Goal: Information Seeking & Learning: Learn about a topic

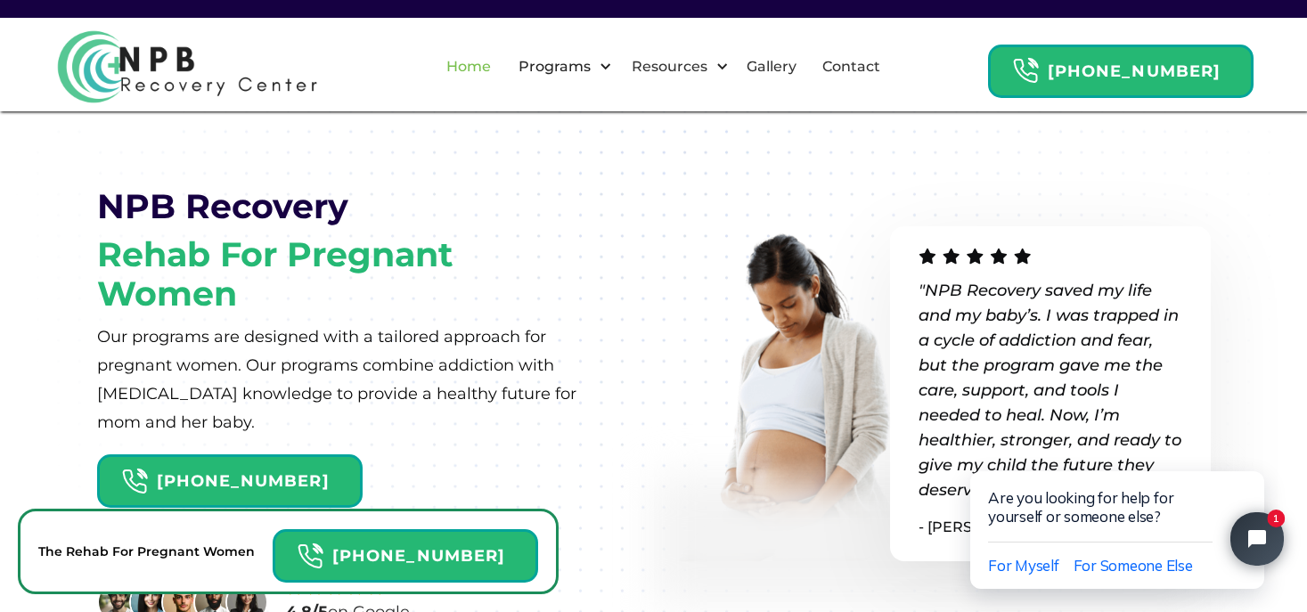
click at [493, 73] on link "Home" at bounding box center [469, 66] width 66 height 57
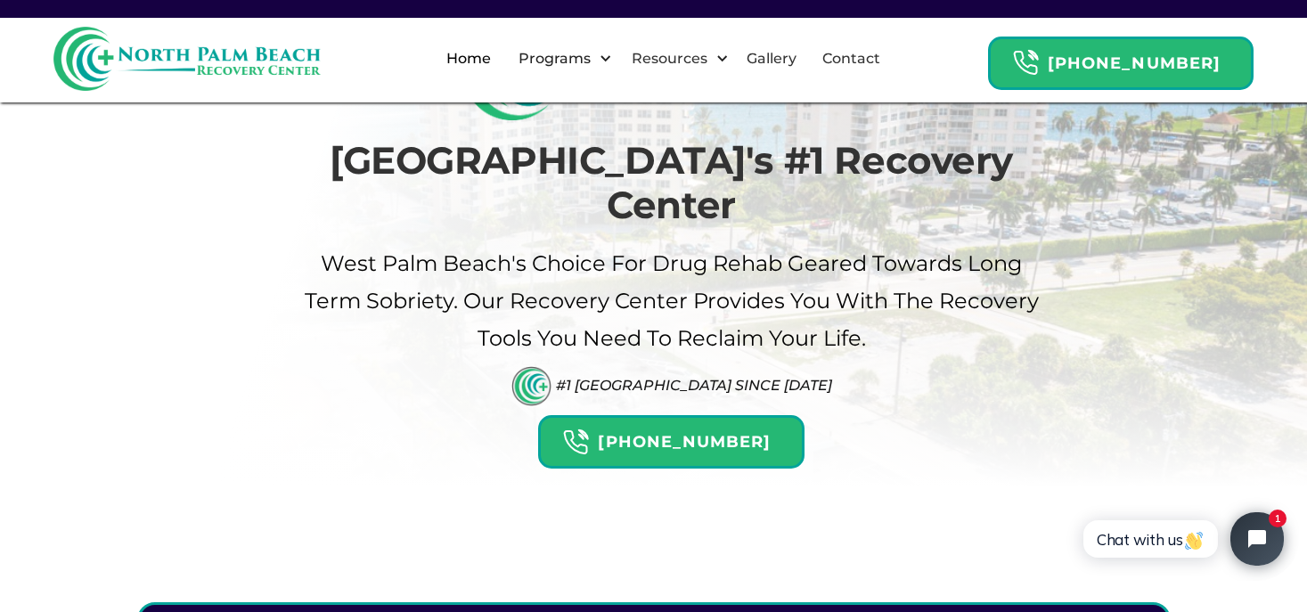
scroll to position [178, 0]
